Goal: Book appointment/travel/reservation

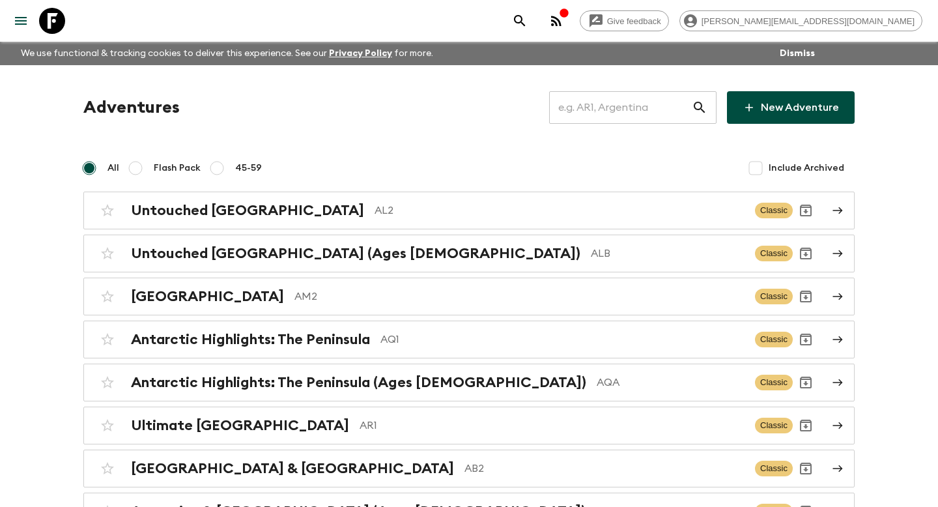
click at [610, 122] on input "text" at bounding box center [620, 107] width 143 height 36
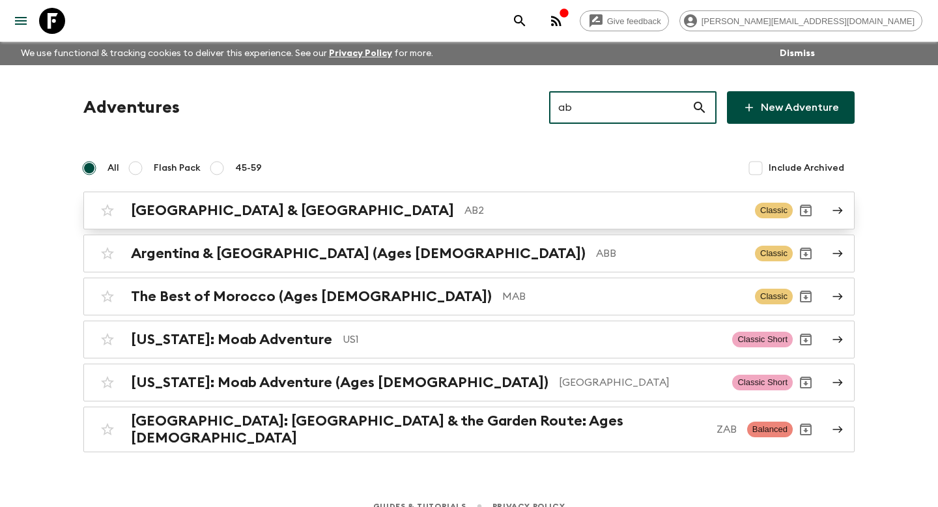
type input "ab"
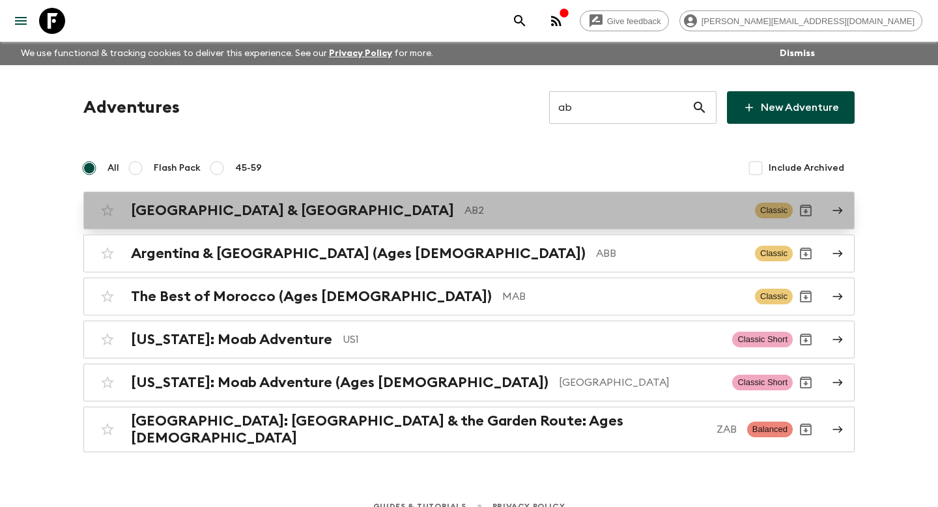
click at [465, 206] on p "AB2" at bounding box center [605, 211] width 280 height 16
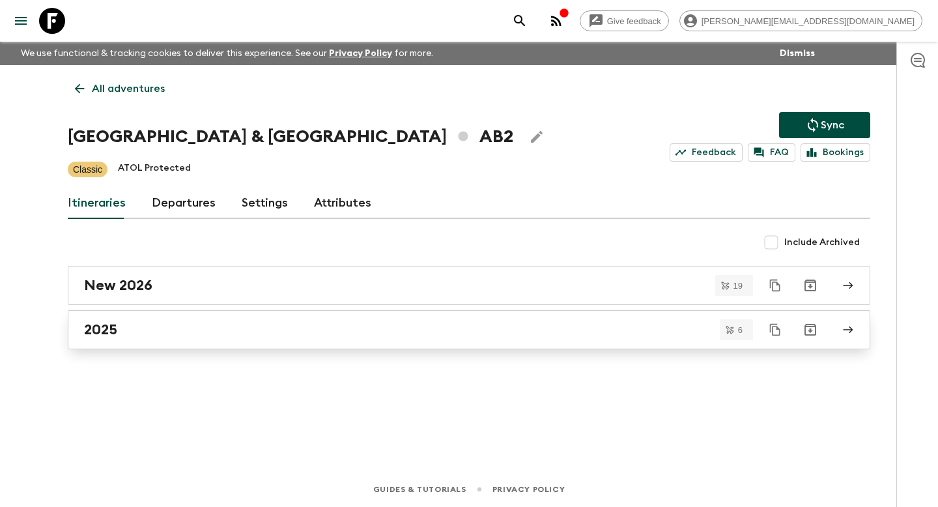
click at [208, 345] on link "2025" at bounding box center [469, 329] width 803 height 39
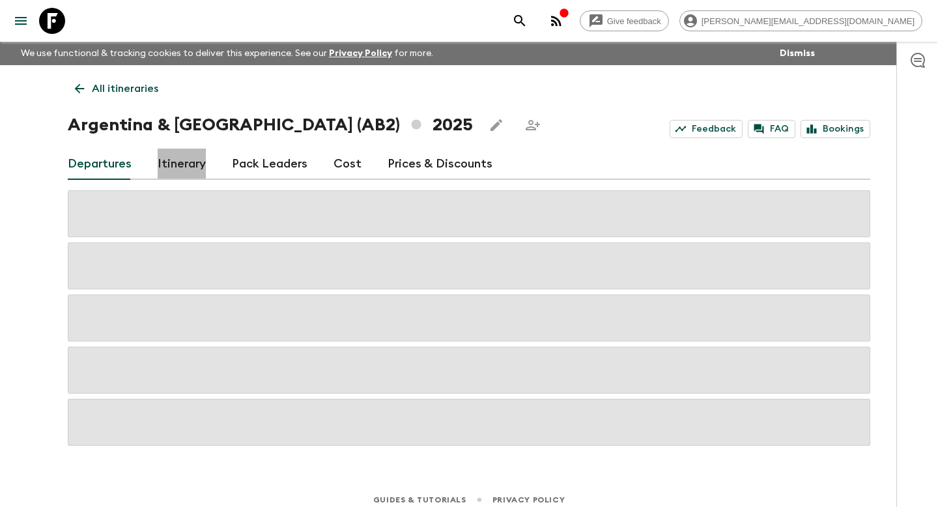
click at [194, 158] on link "Itinerary" at bounding box center [182, 164] width 48 height 31
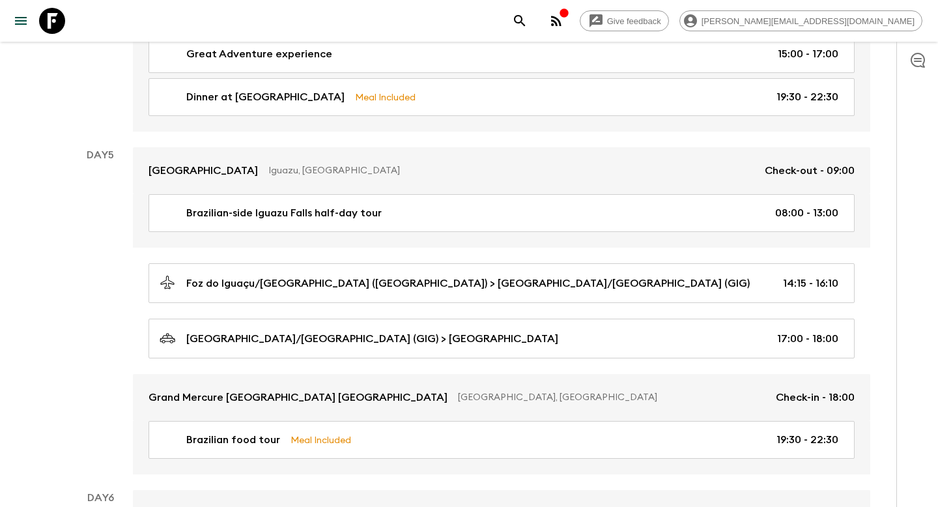
scroll to position [1461, 0]
